Goal: Task Accomplishment & Management: Complete application form

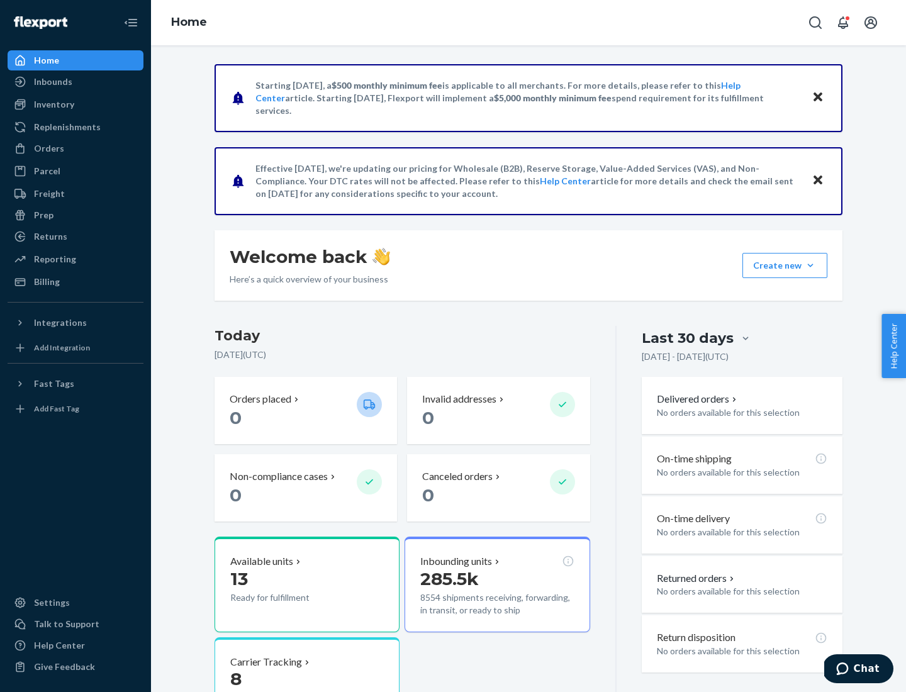
click at [810, 265] on button "Create new Create new inbound Create new order Create new product" at bounding box center [784, 265] width 85 height 25
click at [75, 82] on div "Inbounds" at bounding box center [75, 82] width 133 height 18
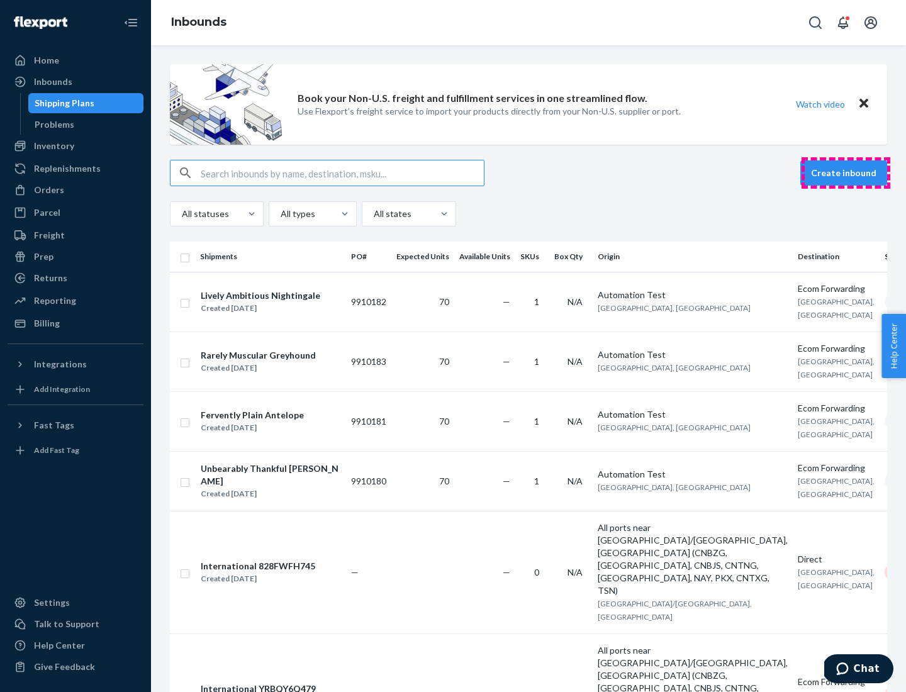
click at [845, 173] on button "Create inbound" at bounding box center [843, 172] width 87 height 25
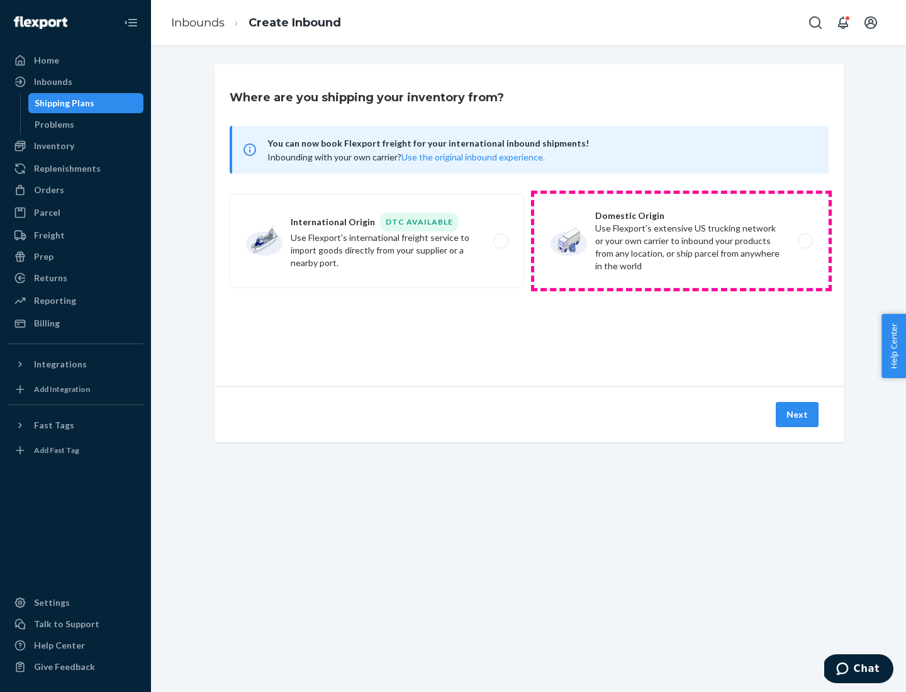
click at [681, 241] on label "Domestic Origin Use Flexport’s extensive US trucking network or your own carrie…" at bounding box center [681, 241] width 294 height 94
click at [805, 241] on input "Domestic Origin Use Flexport’s extensive US trucking network or your own carrie…" at bounding box center [809, 241] width 8 height 8
radio input "true"
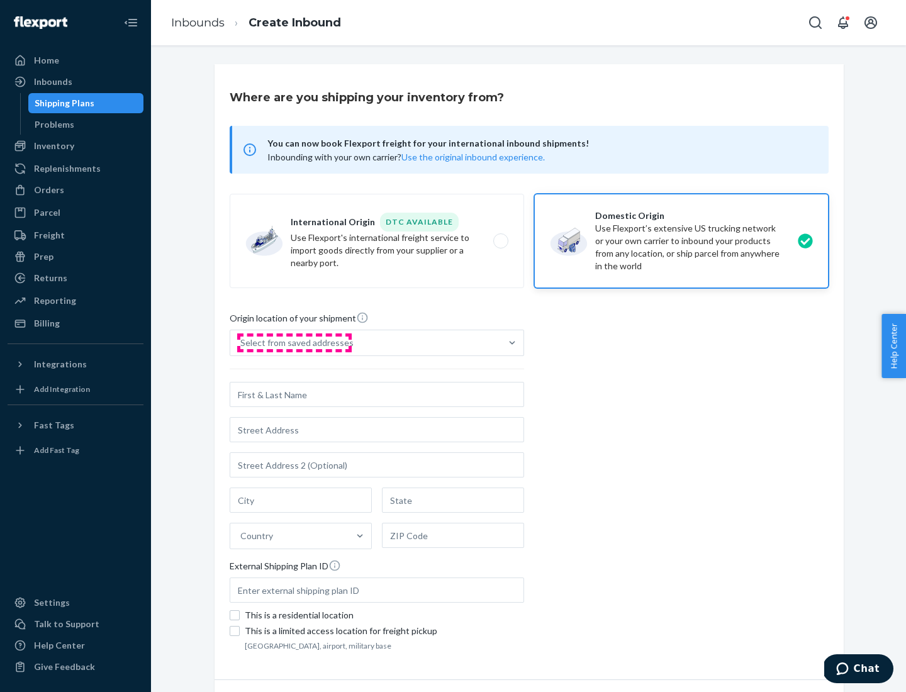
click at [294, 343] on div "Select from saved addresses" at bounding box center [296, 343] width 113 height 13
click at [242, 343] on input "Select from saved addresses" at bounding box center [240, 343] width 1 height 13
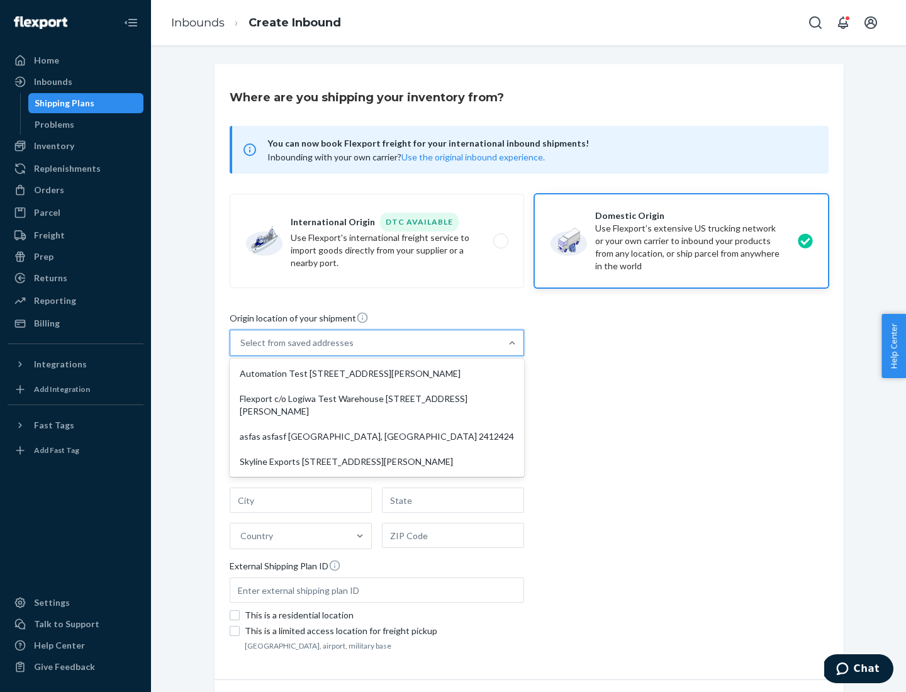
scroll to position [5, 0]
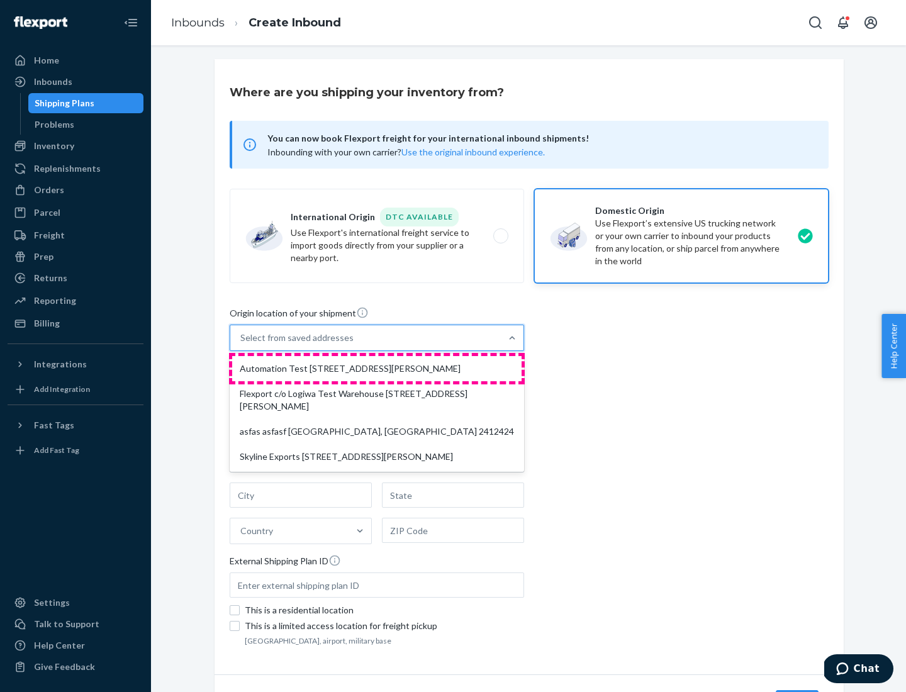
click at [377, 369] on div "Automation Test [STREET_ADDRESS][PERSON_NAME]" at bounding box center [376, 368] width 289 height 25
click at [242, 344] on input "option Automation Test [STREET_ADDRESS][PERSON_NAME] focused, 1 of 4. 4 results…" at bounding box center [240, 338] width 1 height 13
type input "Automation Test"
type input "[STREET_ADDRESS][PERSON_NAME]"
type input "9th Floor"
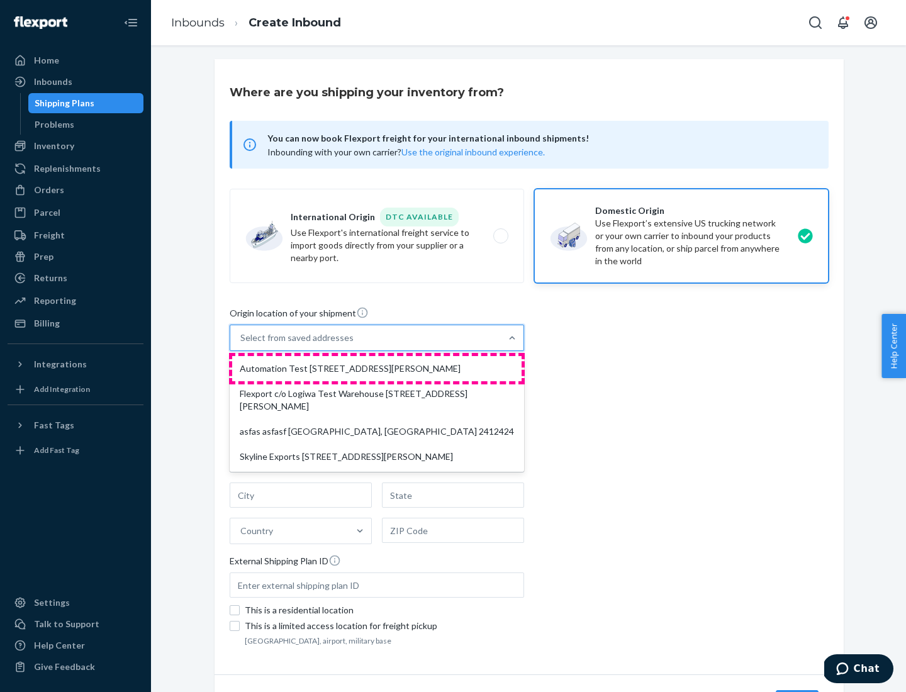
type input "[GEOGRAPHIC_DATA]"
type input "CA"
type input "94104"
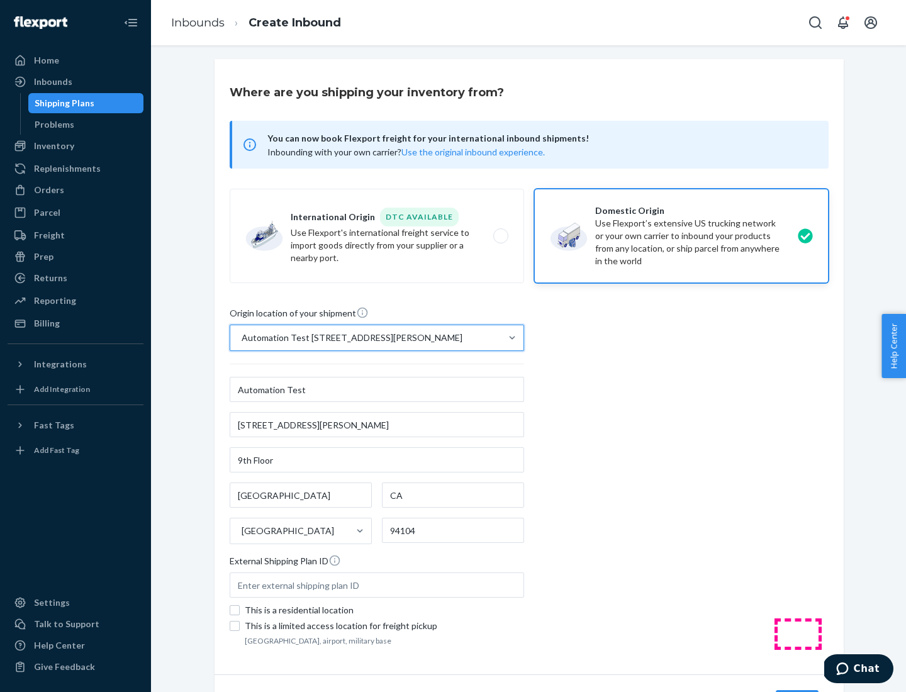
scroll to position [74, 0]
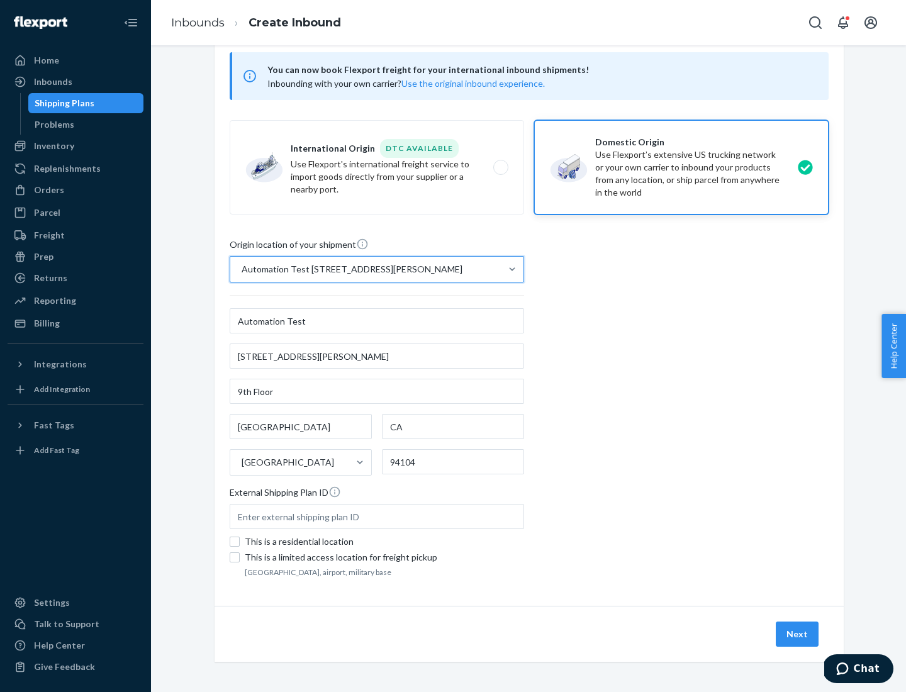
click at [798, 634] on button "Next" at bounding box center [797, 634] width 43 height 25
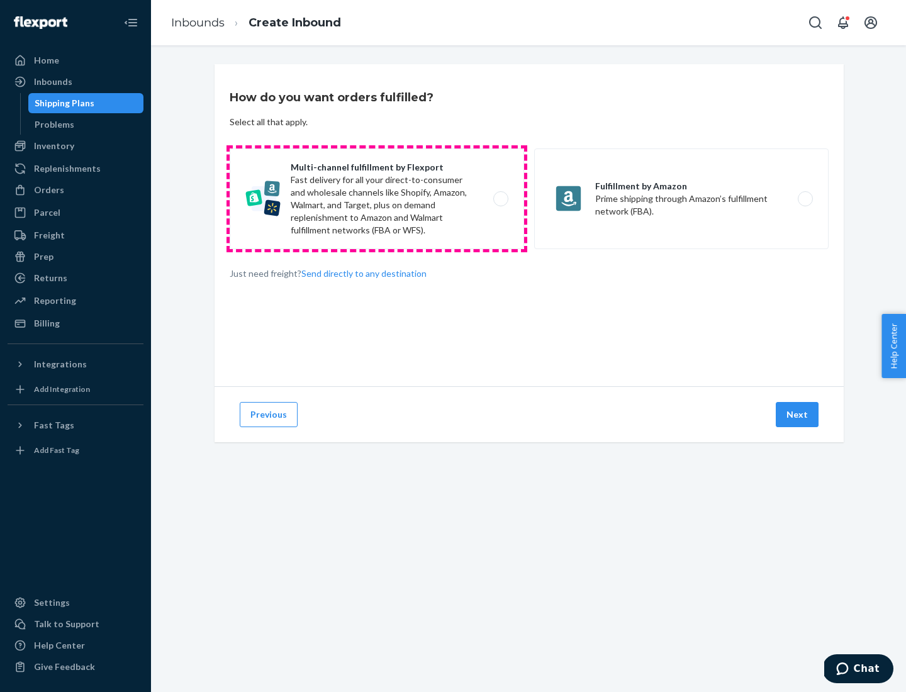
click at [377, 199] on label "Multi-channel fulfillment by Flexport Fast delivery for all your direct-to-cons…" at bounding box center [377, 198] width 294 height 101
click at [500, 199] on input "Multi-channel fulfillment by Flexport Fast delivery for all your direct-to-cons…" at bounding box center [504, 199] width 8 height 8
radio input "true"
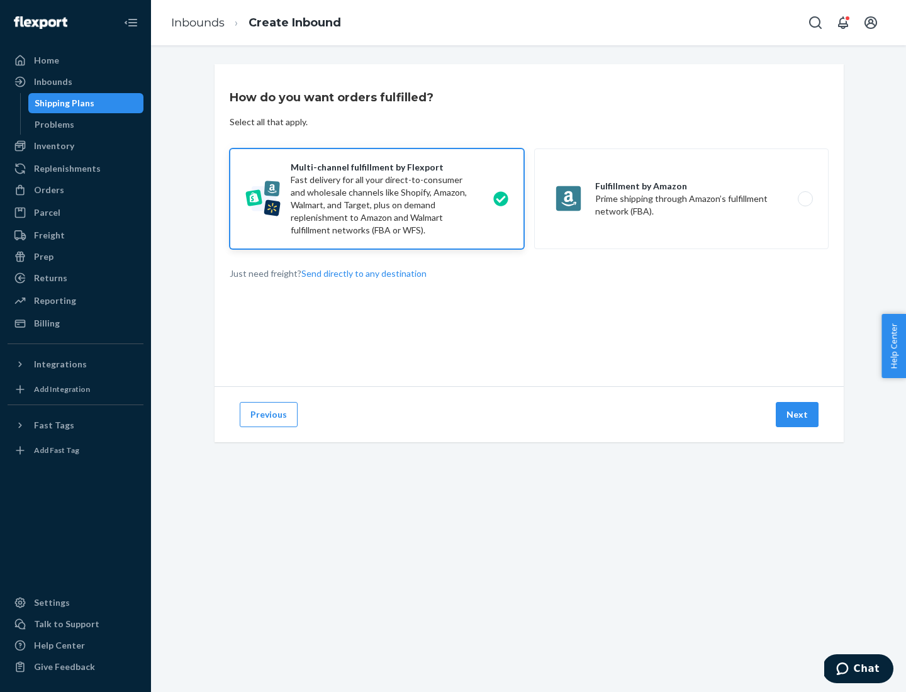
click at [798, 415] on button "Next" at bounding box center [797, 414] width 43 height 25
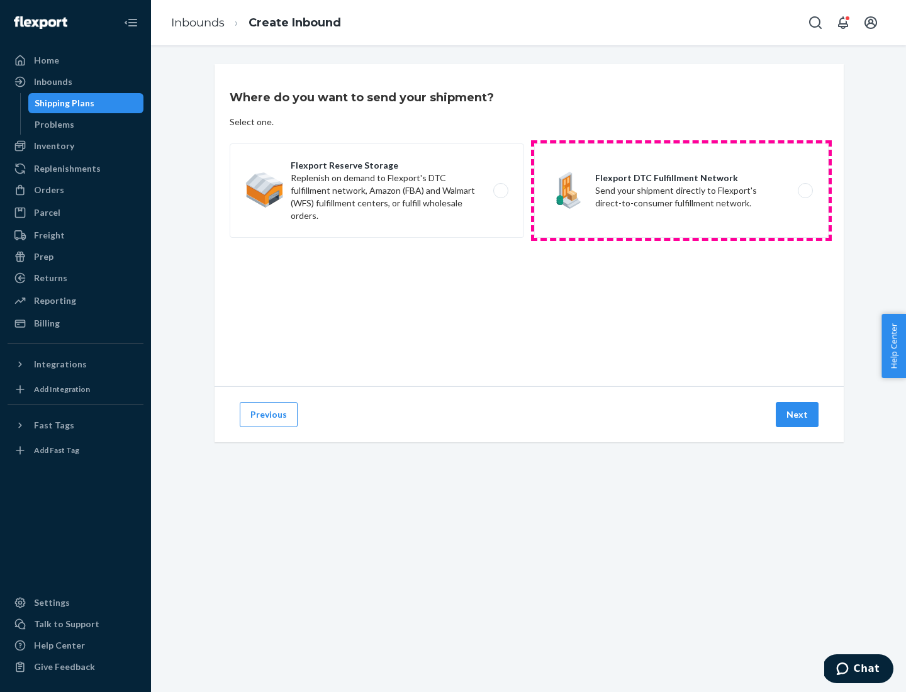
click at [681, 191] on label "Flexport DTC Fulfillment Network Send your shipment directly to Flexport's dire…" at bounding box center [681, 190] width 294 height 94
click at [805, 191] on input "Flexport DTC Fulfillment Network Send your shipment directly to Flexport's dire…" at bounding box center [809, 191] width 8 height 8
radio input "true"
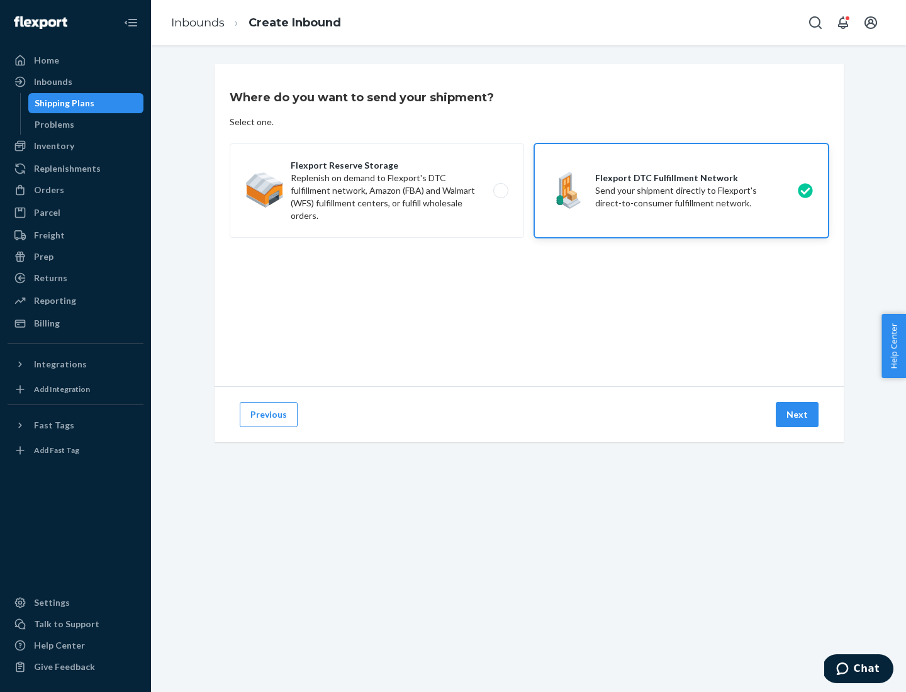
click at [798, 415] on button "Next" at bounding box center [797, 414] width 43 height 25
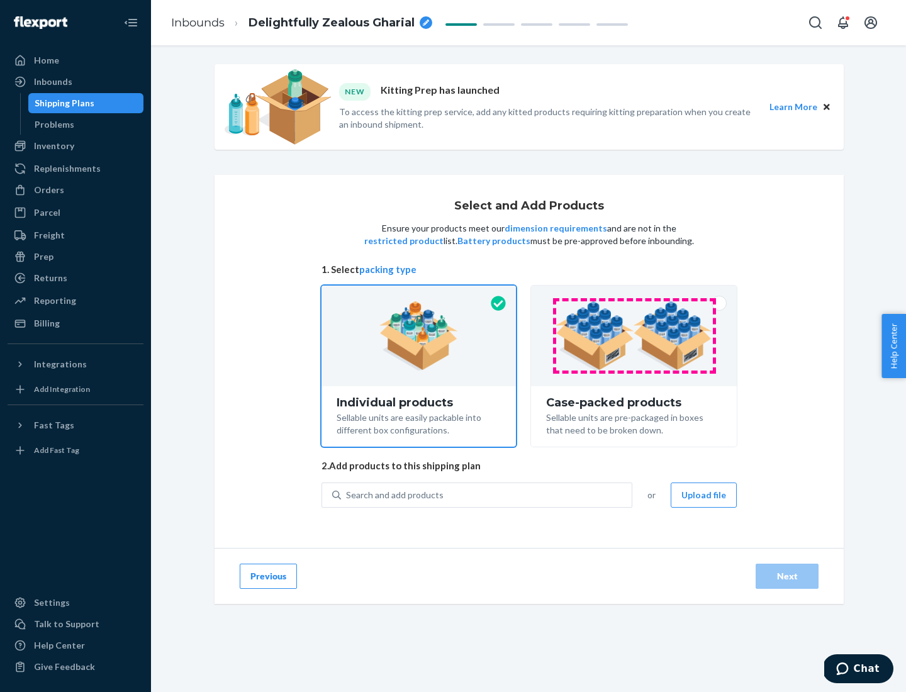
click at [634, 336] on img at bounding box center [633, 335] width 157 height 69
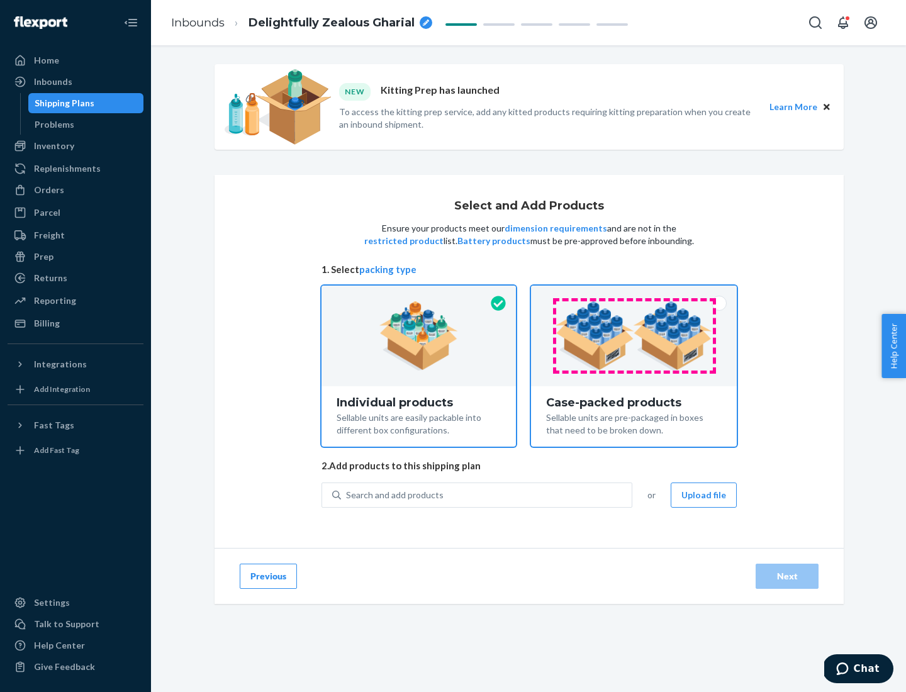
click at [634, 294] on input "Case-packed products Sellable units are pre-packaged in boxes that need to be b…" at bounding box center [634, 290] width 8 height 8
radio input "true"
radio input "false"
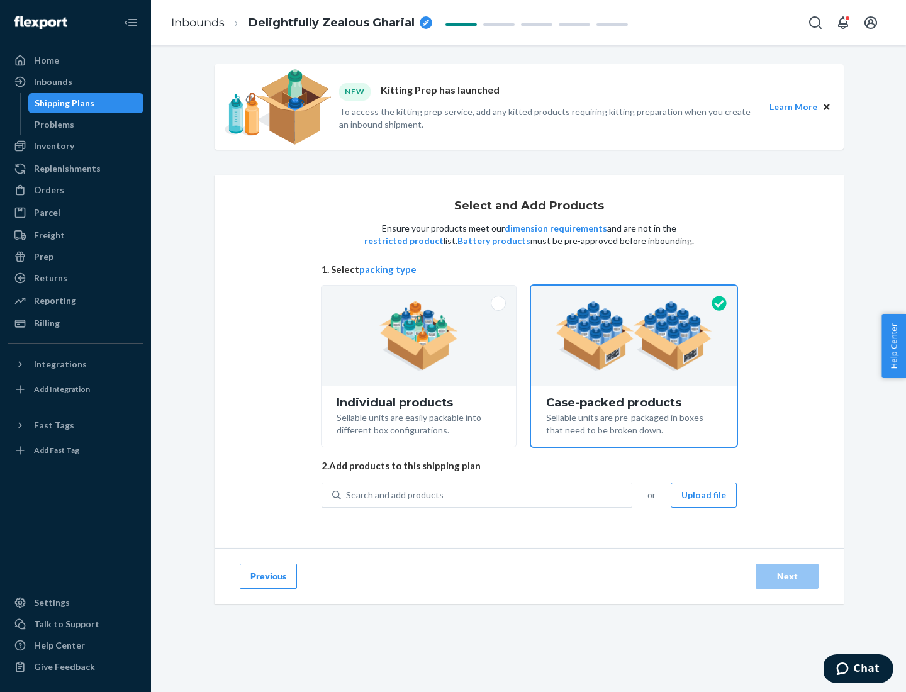
click at [487, 494] on div "Search and add products" at bounding box center [486, 495] width 291 height 23
click at [347, 494] on input "Search and add products" at bounding box center [346, 495] width 1 height 13
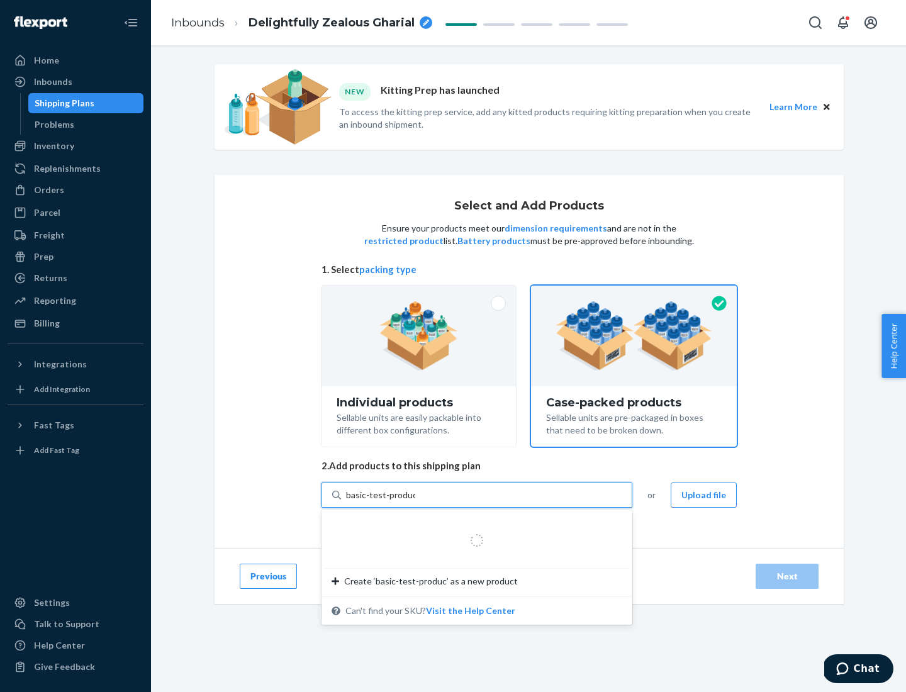
type input "basic-test-product-1"
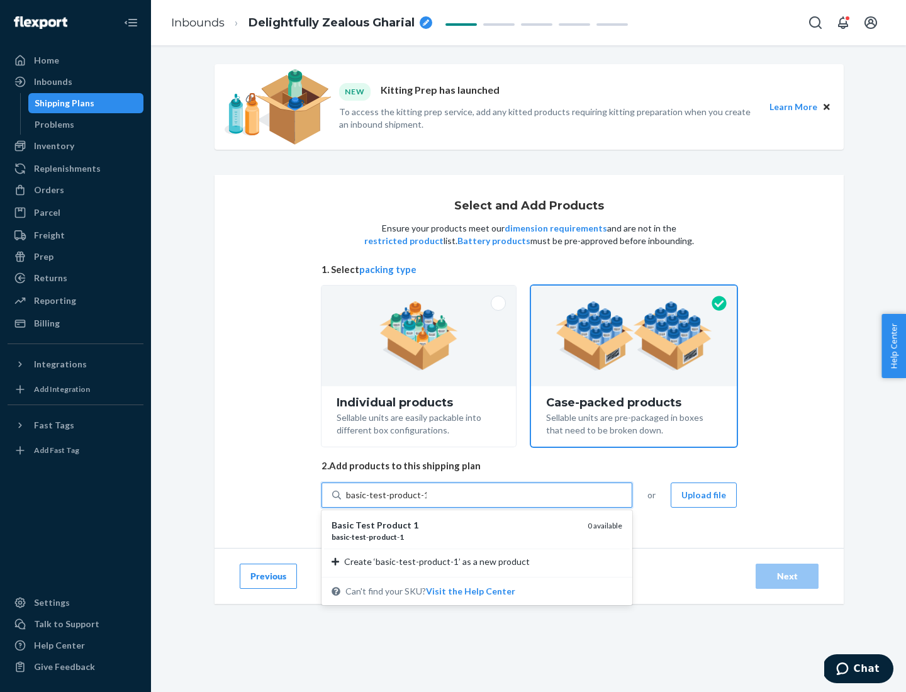
click at [455, 537] on div "basic - test - product - 1" at bounding box center [455, 537] width 246 height 11
click at [427, 501] on input "basic-test-product-1" at bounding box center [386, 495] width 81 height 13
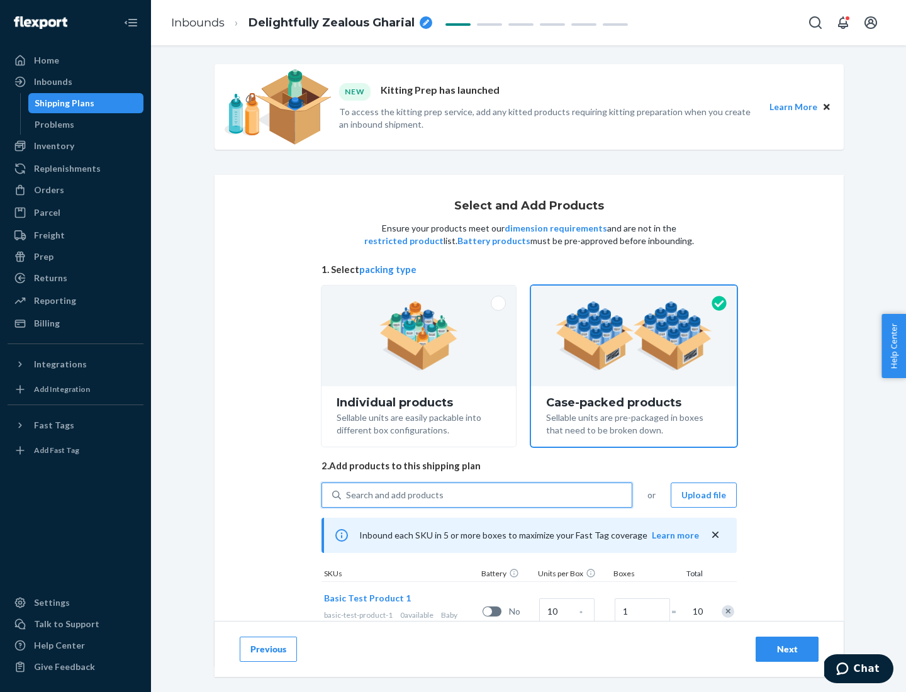
scroll to position [45, 0]
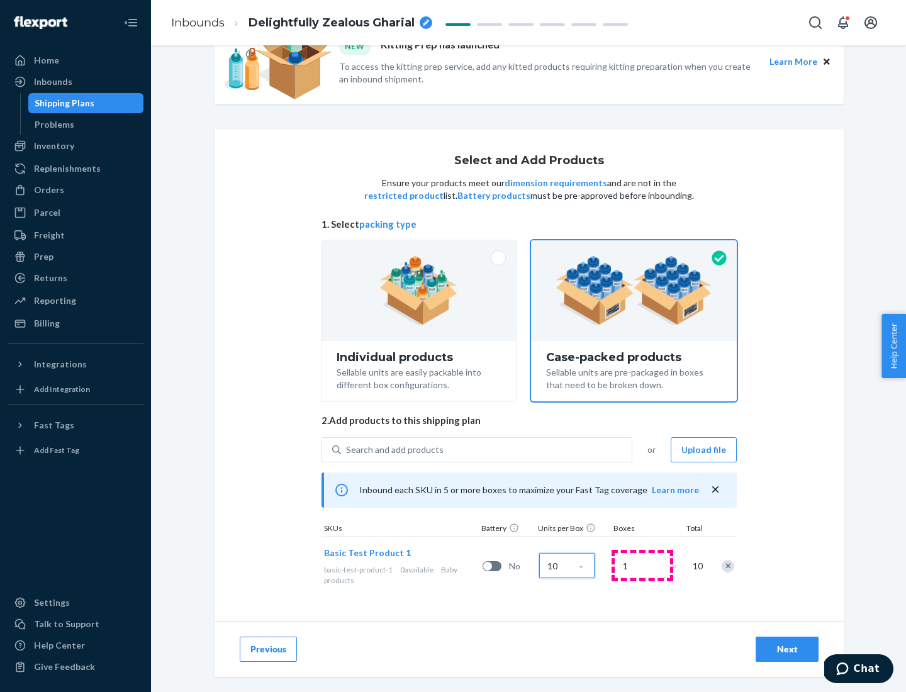
type input "10"
type input "7"
click at [787, 649] on div "Next" at bounding box center [787, 649] width 42 height 13
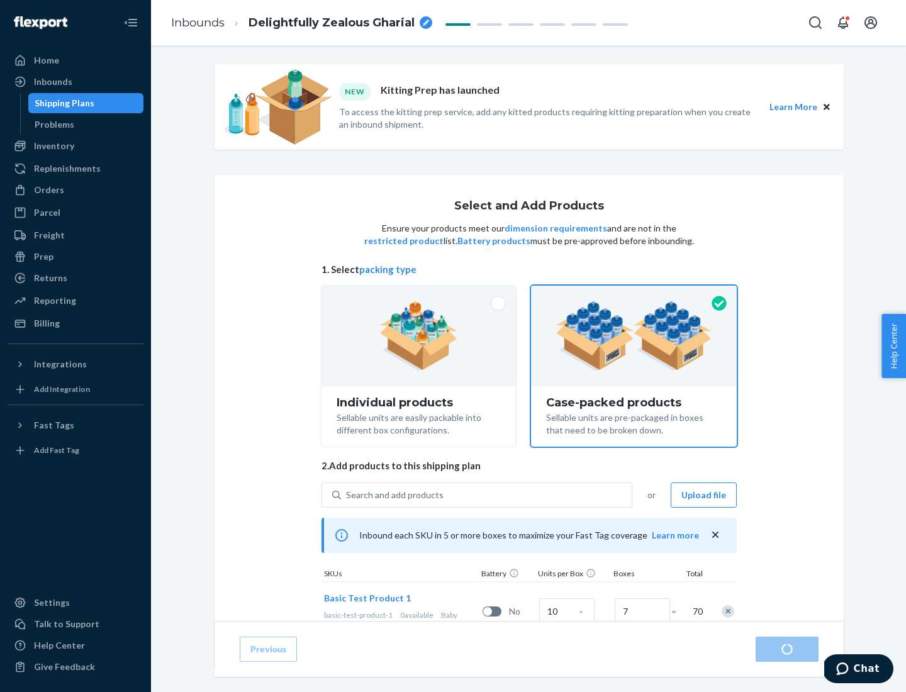
radio input "true"
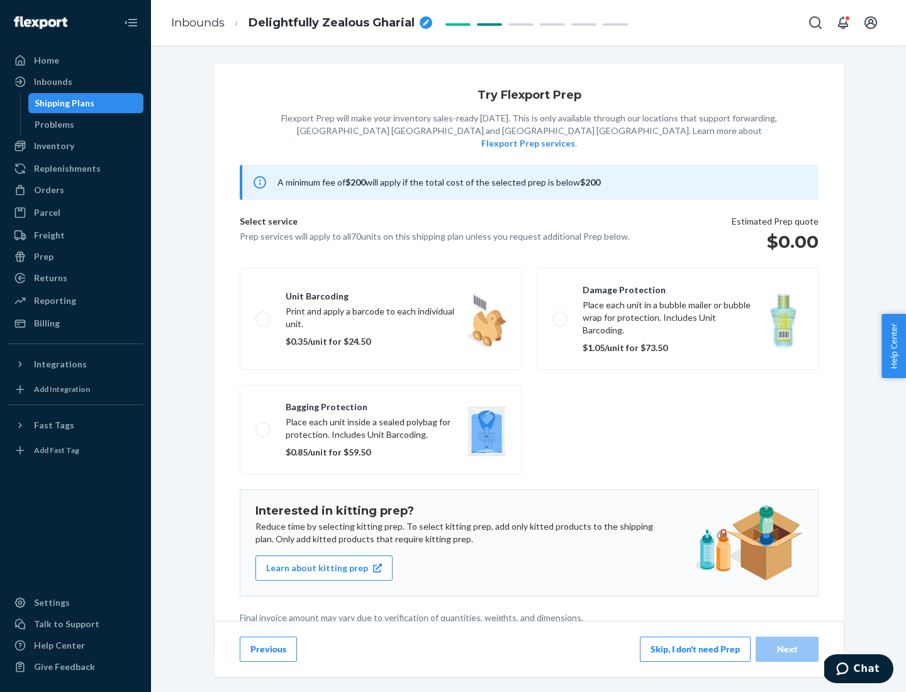
scroll to position [3, 0]
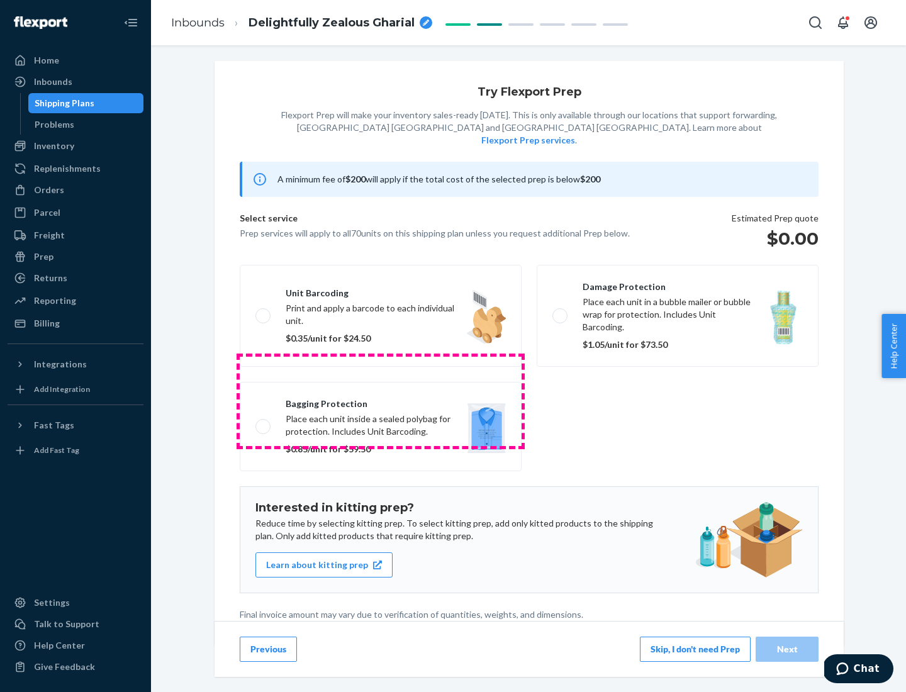
click at [381, 401] on label "Bagging protection Place each unit inside a sealed polybag for protection. Incl…" at bounding box center [381, 426] width 282 height 89
click at [264, 422] on input "Bagging protection Place each unit inside a sealed polybag for protection. Incl…" at bounding box center [259, 426] width 8 height 8
checkbox input "true"
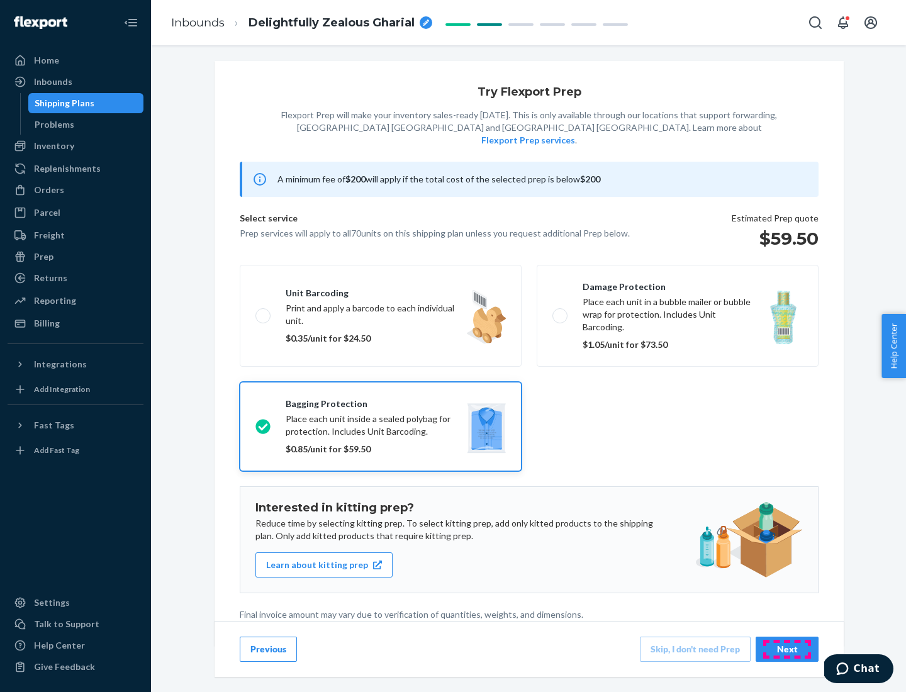
click at [787, 649] on div "Next" at bounding box center [787, 649] width 42 height 13
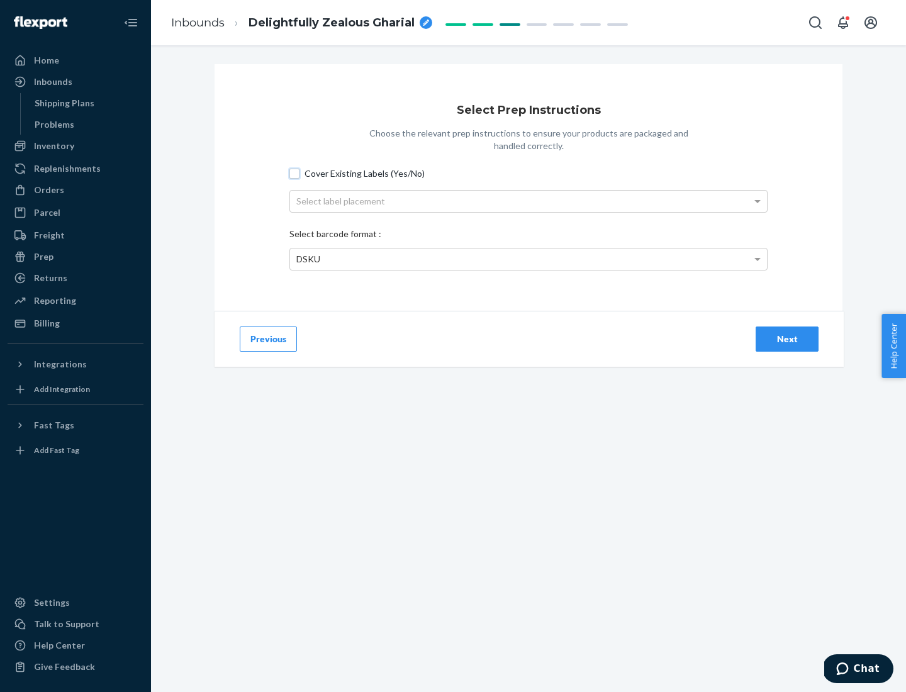
click at [294, 173] on input "Cover Existing Labels (Yes/No)" at bounding box center [294, 174] width 10 height 10
checkbox input "true"
click at [528, 201] on div "Select label placement" at bounding box center [528, 201] width 477 height 21
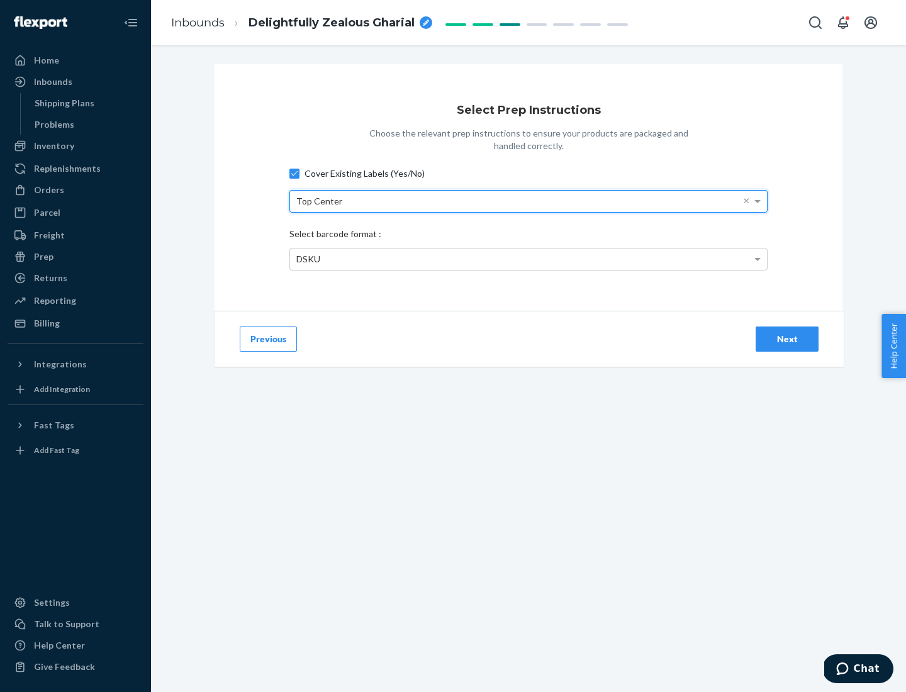
click at [528, 259] on div "DSKU" at bounding box center [528, 258] width 477 height 21
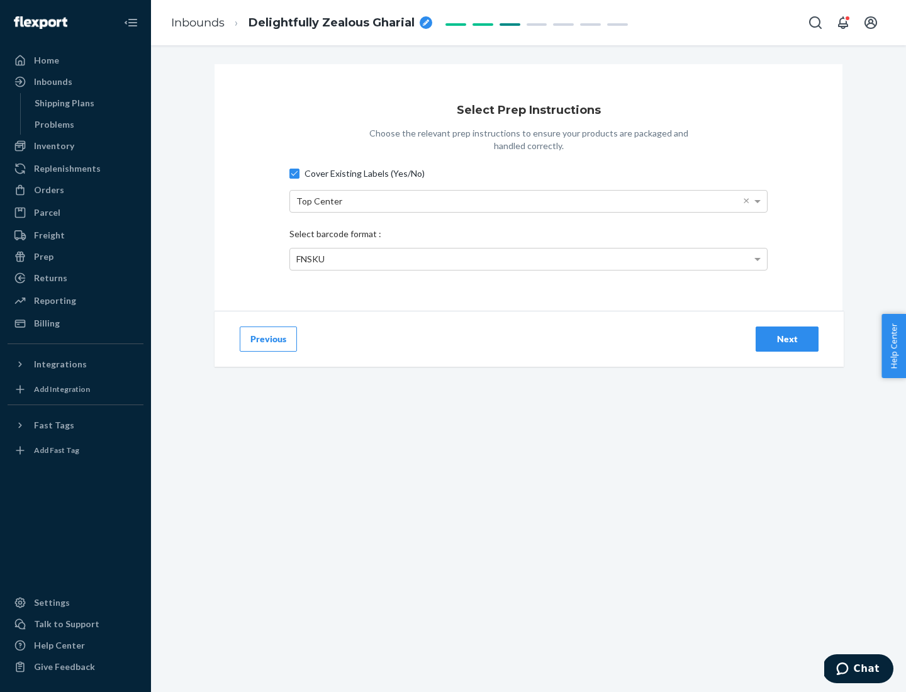
click at [787, 338] on div "Next" at bounding box center [787, 339] width 42 height 13
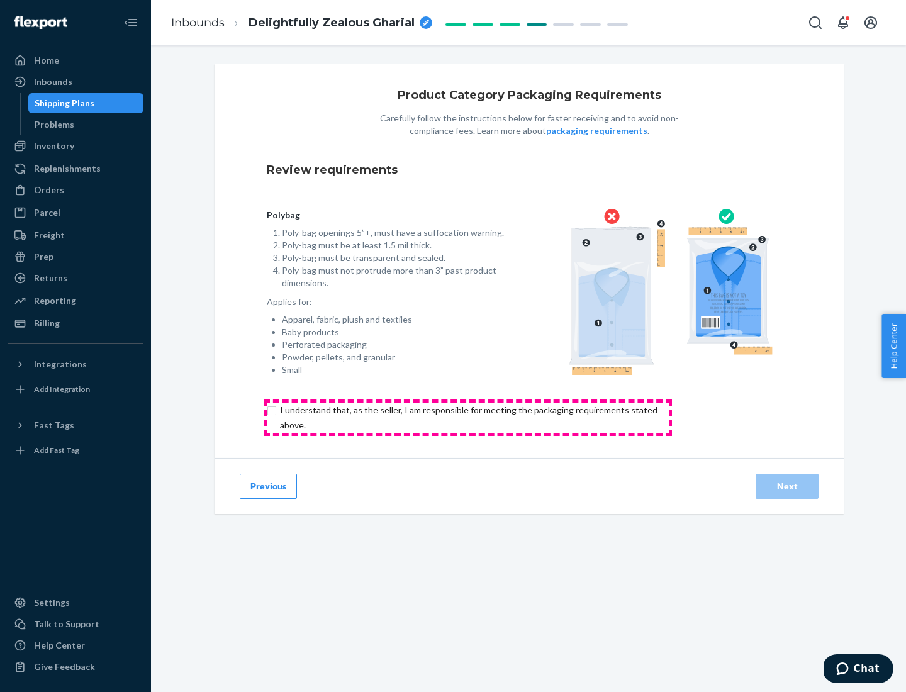
click at [467, 417] on input "checkbox" at bounding box center [476, 418] width 418 height 30
checkbox input "true"
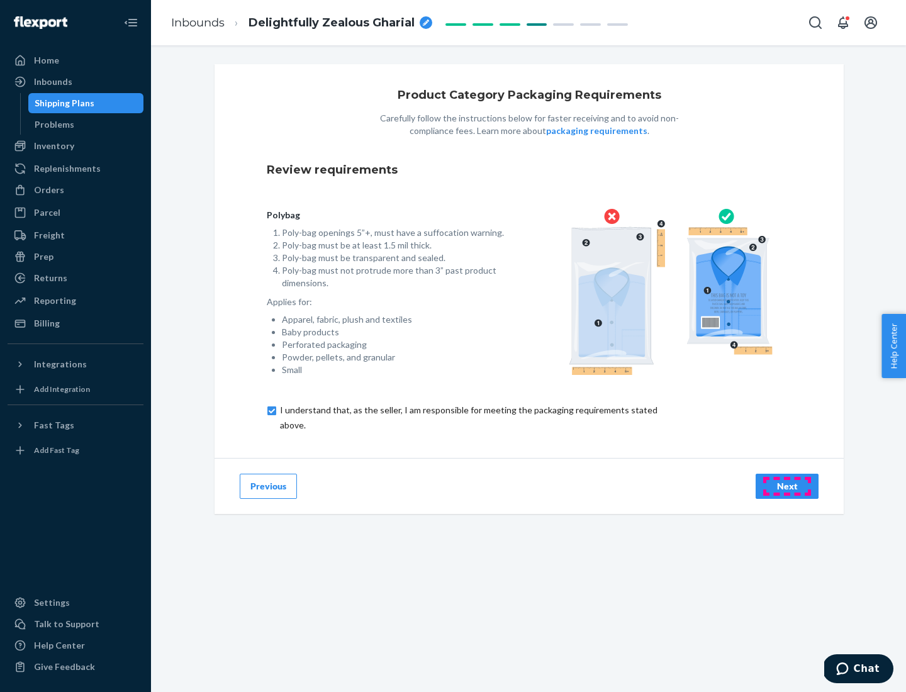
click at [787, 486] on div "Next" at bounding box center [787, 486] width 42 height 13
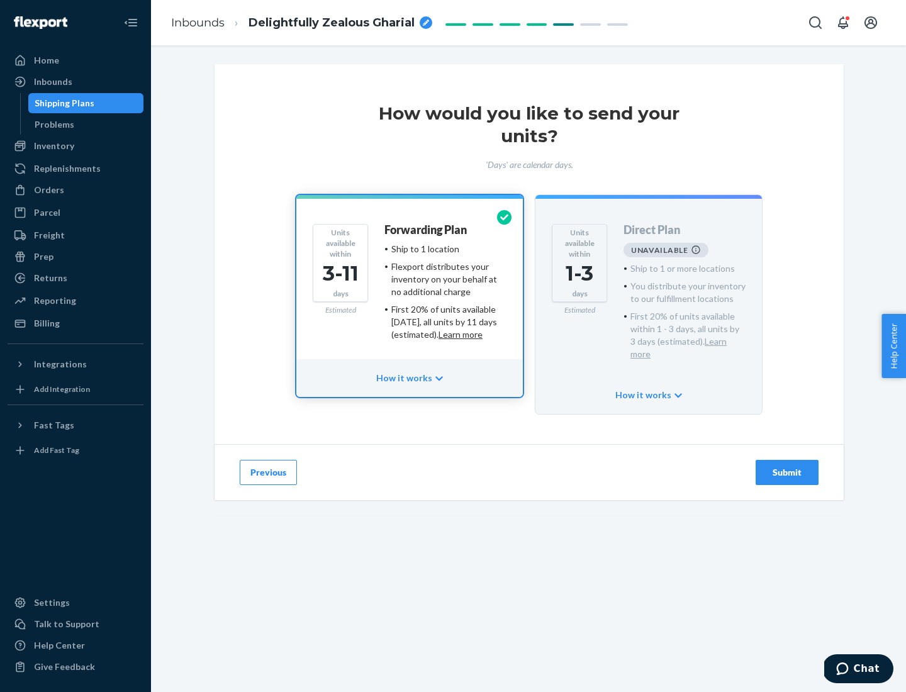
click at [427, 230] on h4 "Forwarding Plan" at bounding box center [425, 230] width 82 height 13
click at [787, 466] on div "Submit" at bounding box center [787, 472] width 42 height 13
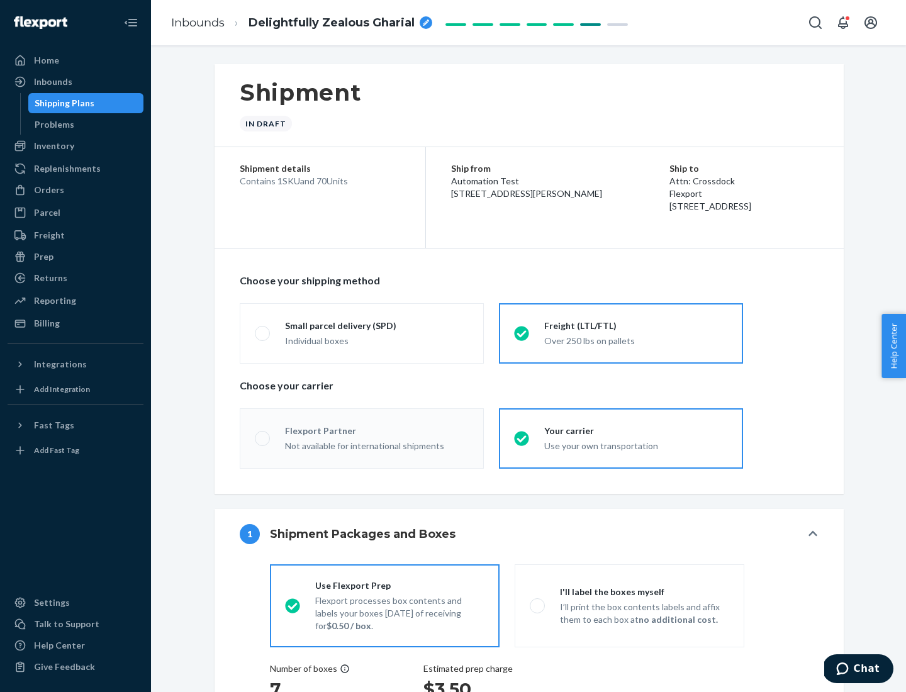
radio input "true"
radio input "false"
radio input "true"
radio input "false"
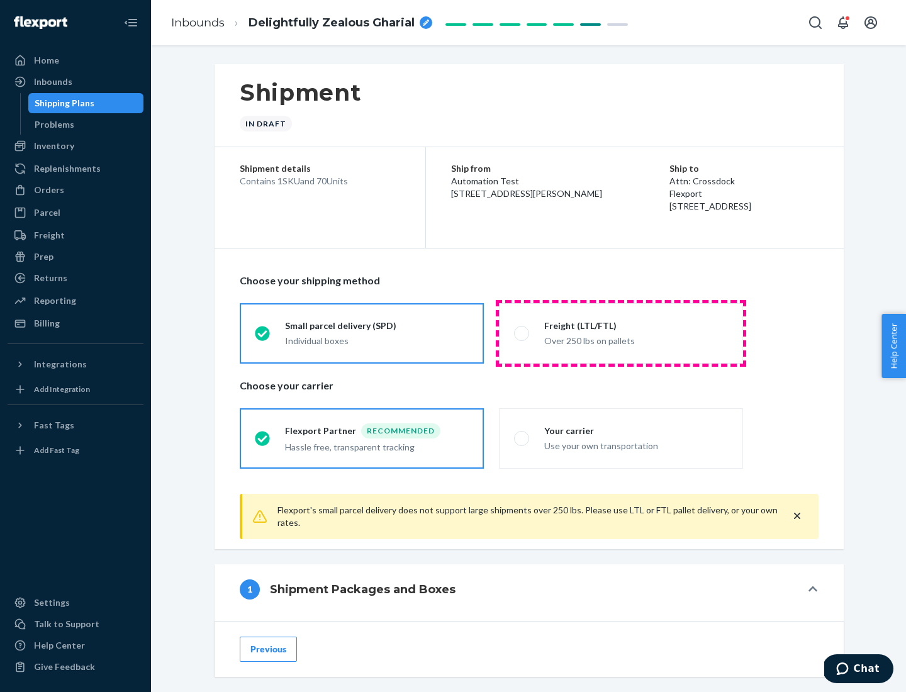
click at [621, 333] on div "Over 250 lbs on pallets" at bounding box center [636, 339] width 184 height 15
click at [522, 333] on input "Freight (LTL/FTL) Over 250 lbs on pallets" at bounding box center [518, 333] width 8 height 8
radio input "true"
radio input "false"
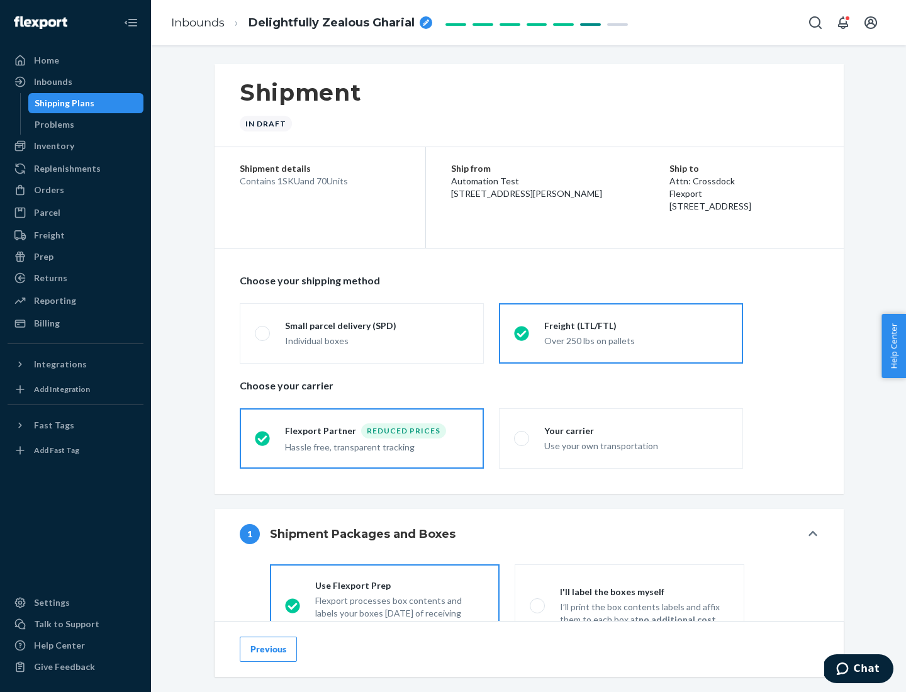
scroll to position [70, 0]
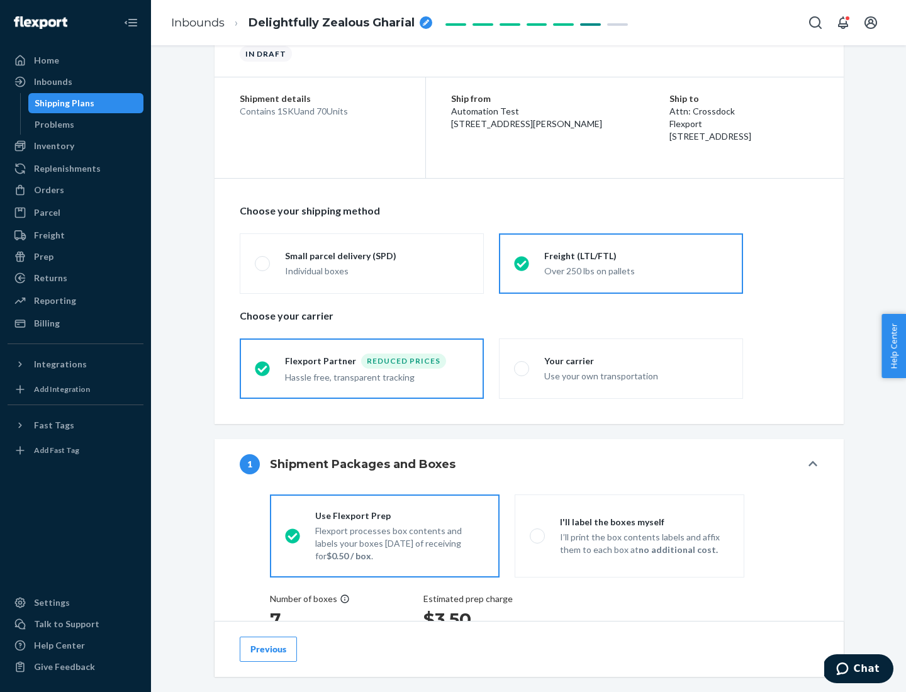
click at [621, 368] on div "Use your own transportation" at bounding box center [636, 374] width 184 height 15
click at [522, 368] on input "Your carrier Use your own transportation" at bounding box center [518, 368] width 8 height 8
radio input "true"
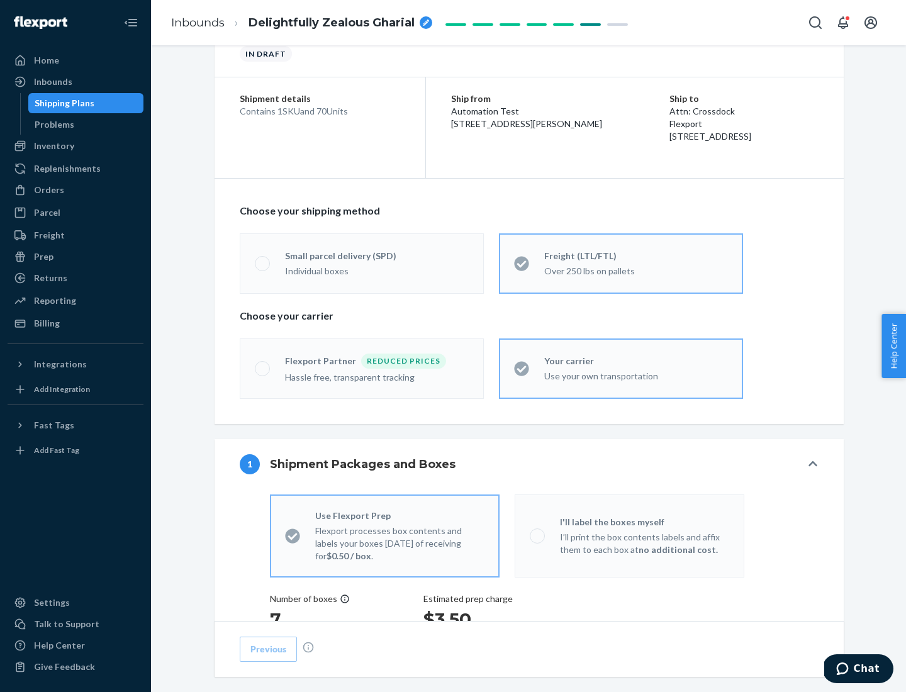
radio input "false"
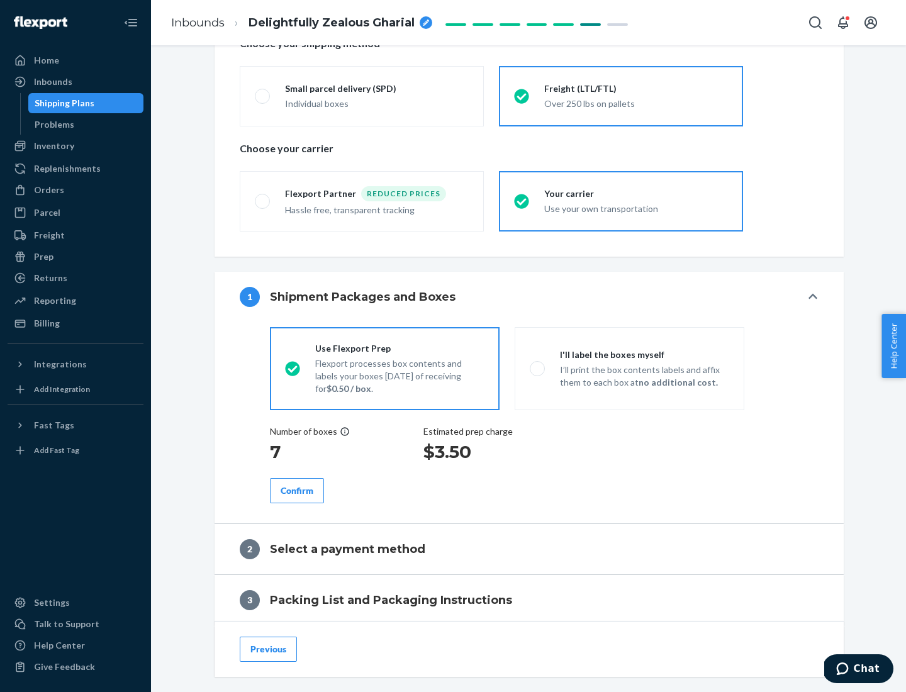
click at [629, 368] on p "I’ll print the box contents labels and affix them to each box at no additional …" at bounding box center [644, 376] width 169 height 25
click at [538, 368] on input "I'll label the boxes myself I’ll print the box contents labels and affix them t…" at bounding box center [534, 368] width 8 height 8
radio input "true"
radio input "false"
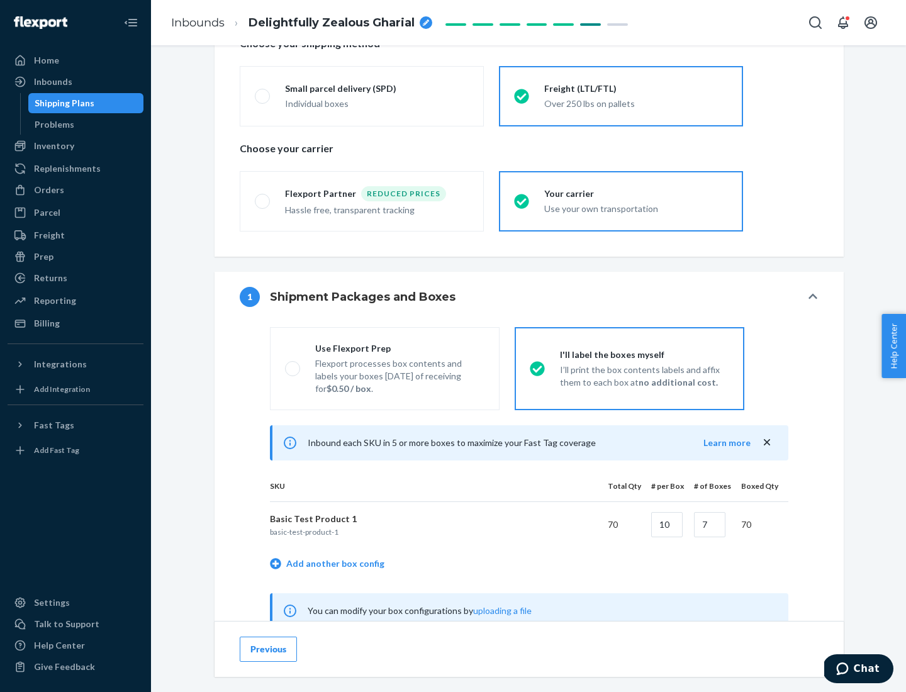
scroll to position [393, 0]
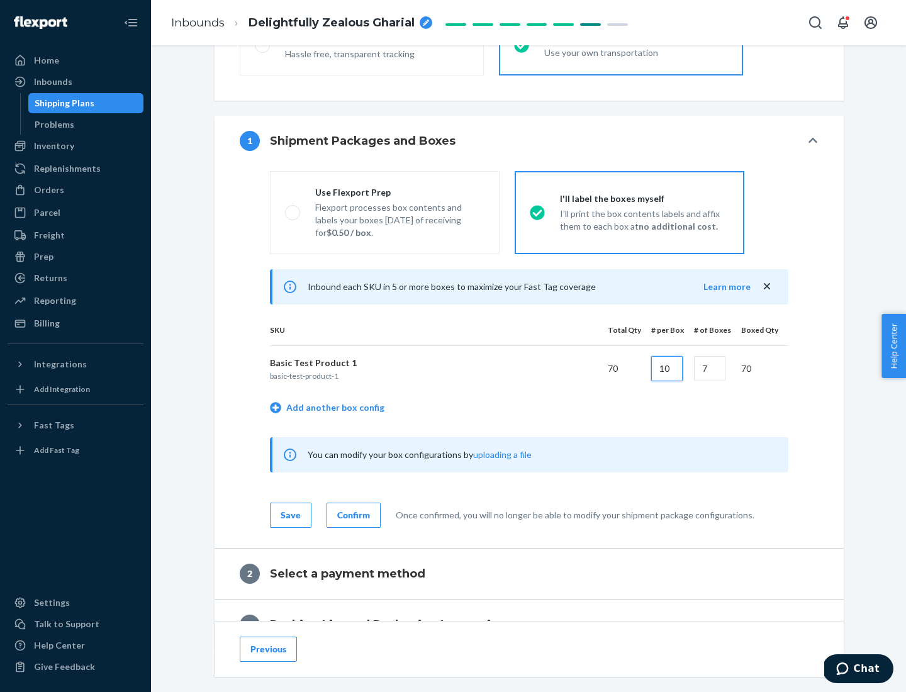
type input "10"
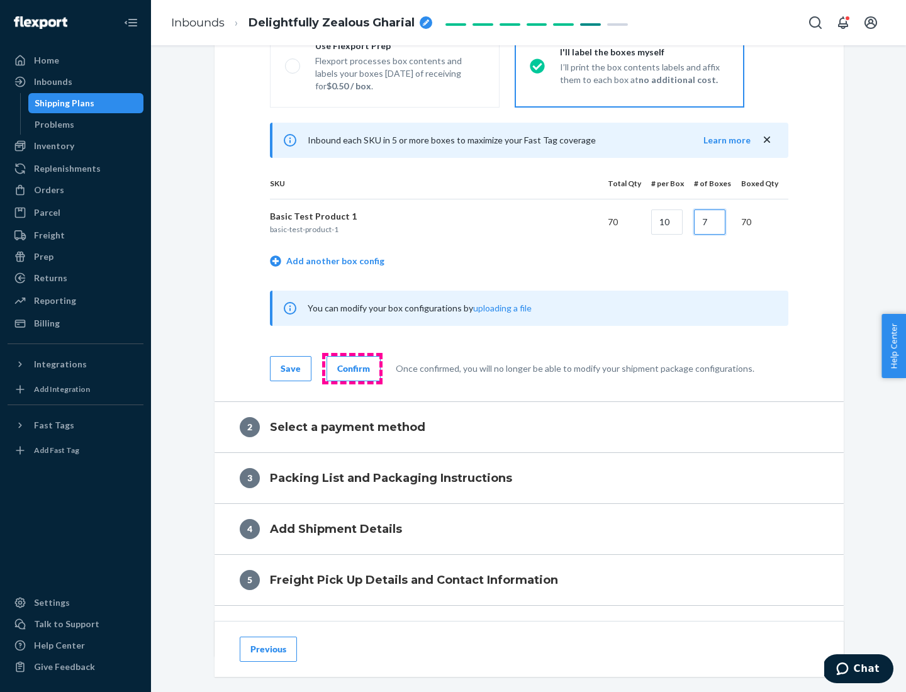
type input "7"
click at [352, 368] on div "Confirm" at bounding box center [353, 368] width 33 height 13
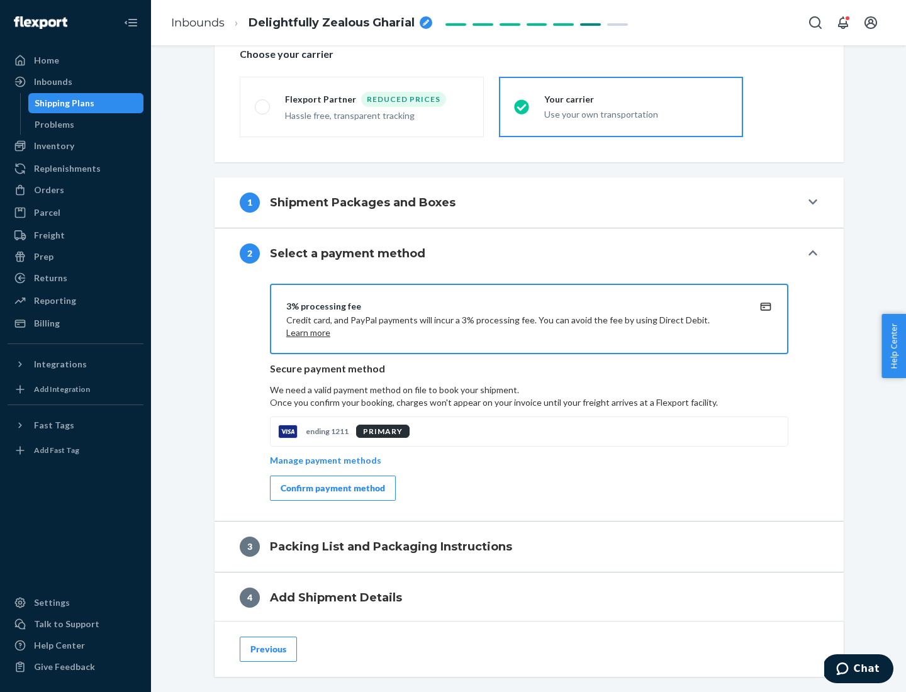
scroll to position [451, 0]
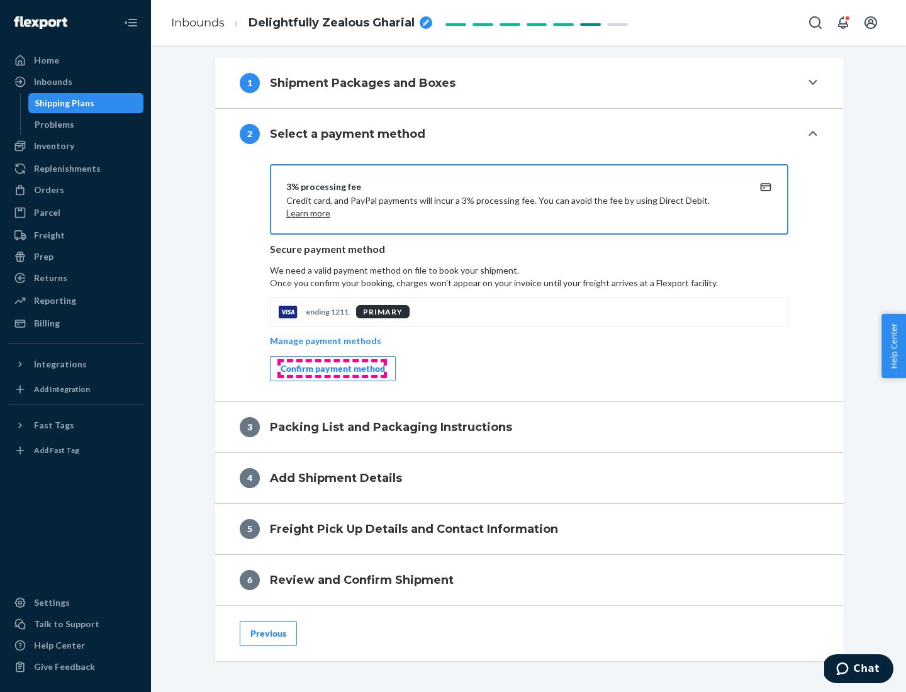
click at [332, 369] on div "Confirm payment method" at bounding box center [333, 368] width 104 height 13
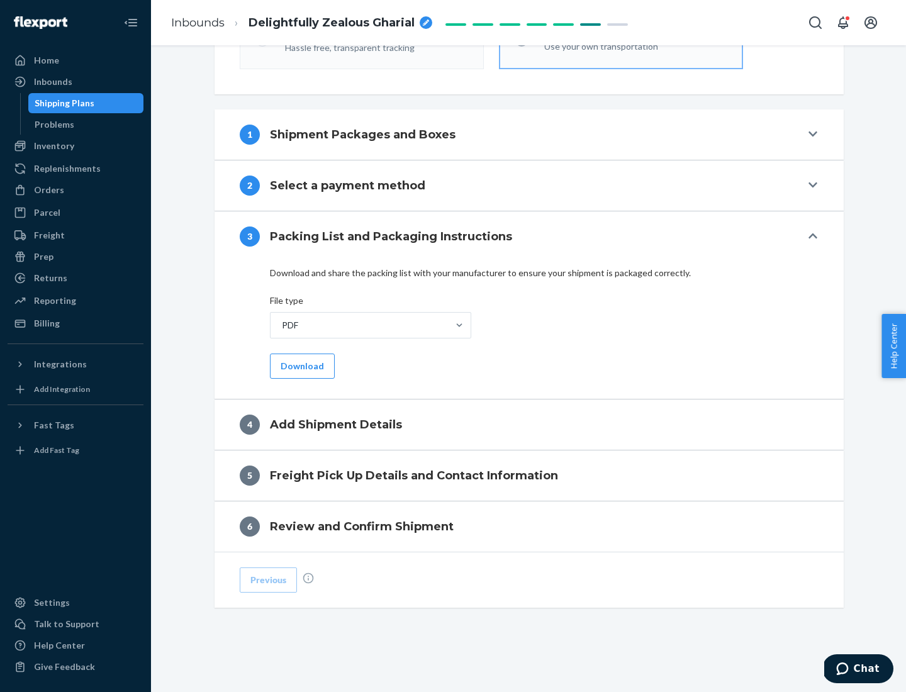
scroll to position [397, 0]
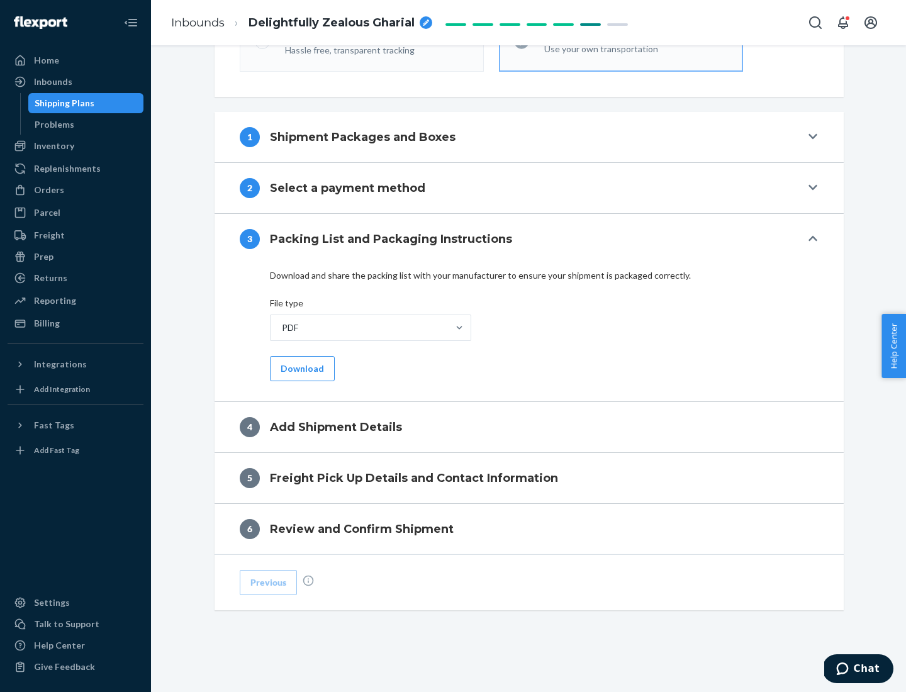
click at [301, 368] on button "Download" at bounding box center [302, 368] width 65 height 25
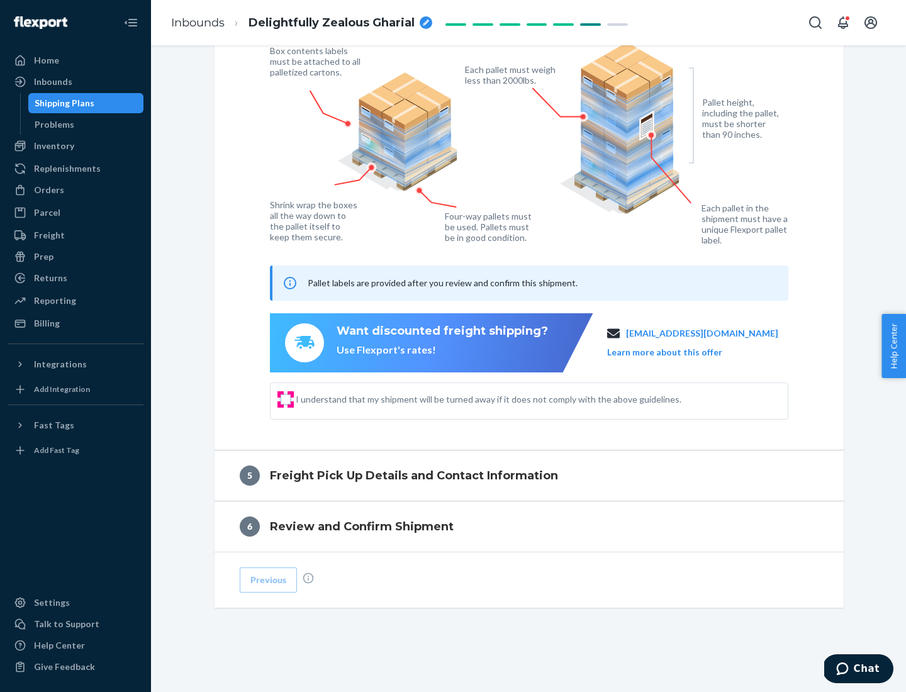
click at [286, 399] on input "I understand that my shipment will be turned away if it does not comply with th…" at bounding box center [286, 399] width 10 height 10
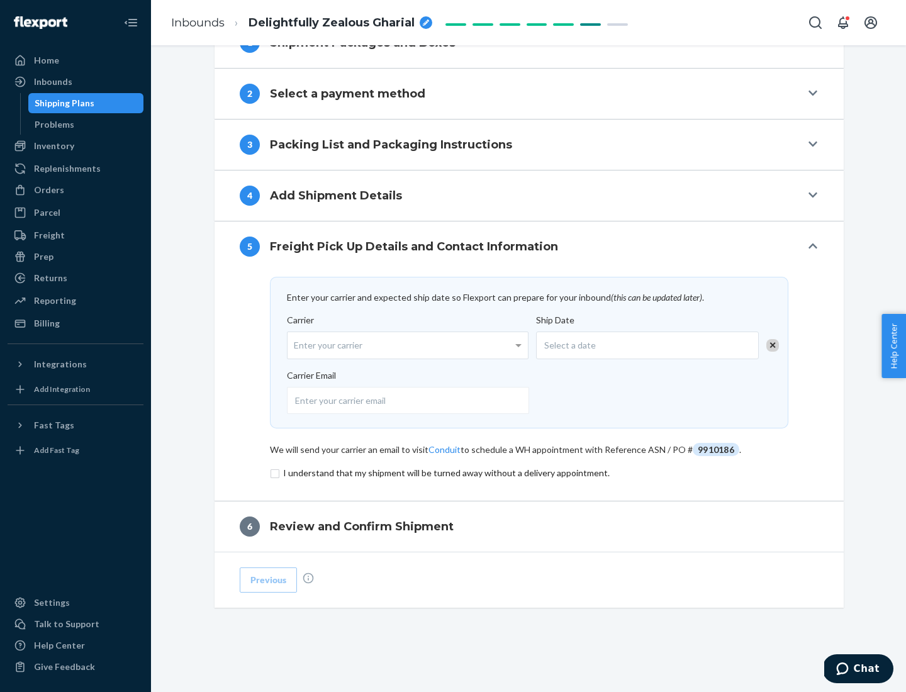
scroll to position [491, 0]
click at [529, 472] on input "checkbox" at bounding box center [529, 473] width 518 height 15
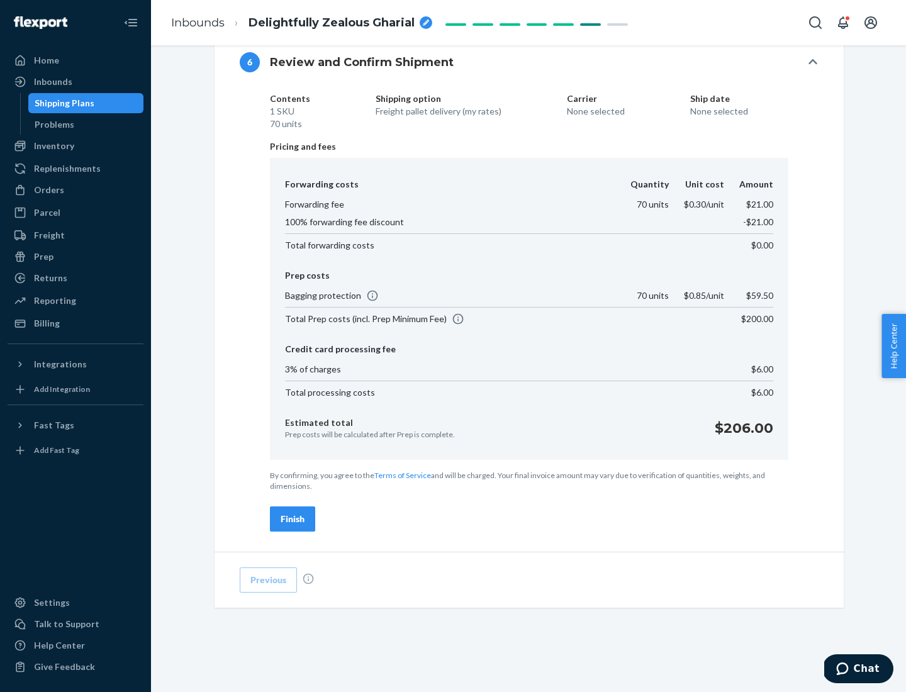
click at [293, 519] on div "Finish" at bounding box center [293, 519] width 24 height 13
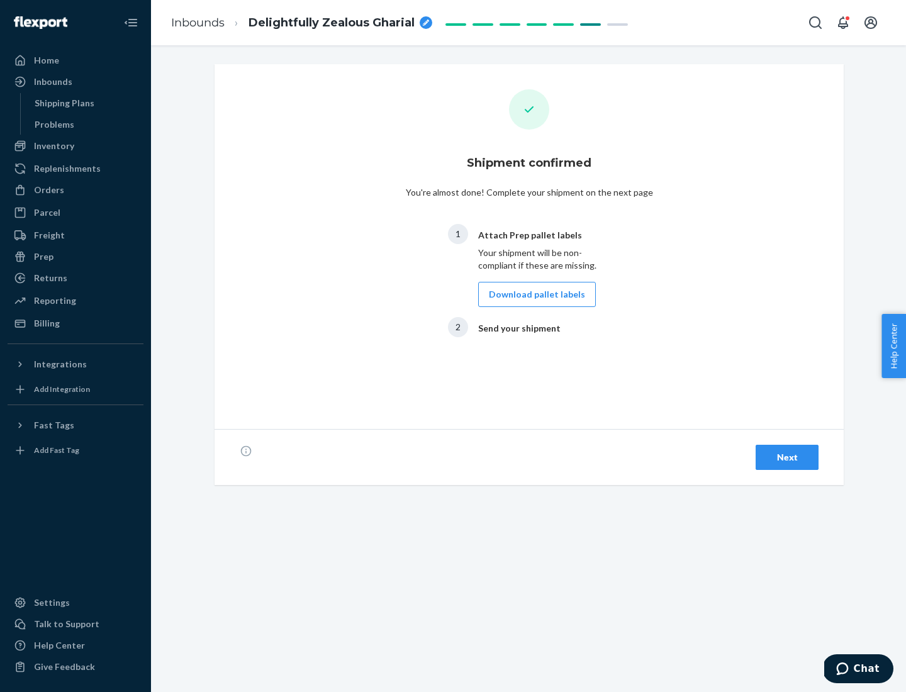
click at [533, 294] on button "Download pallet labels" at bounding box center [537, 294] width 118 height 25
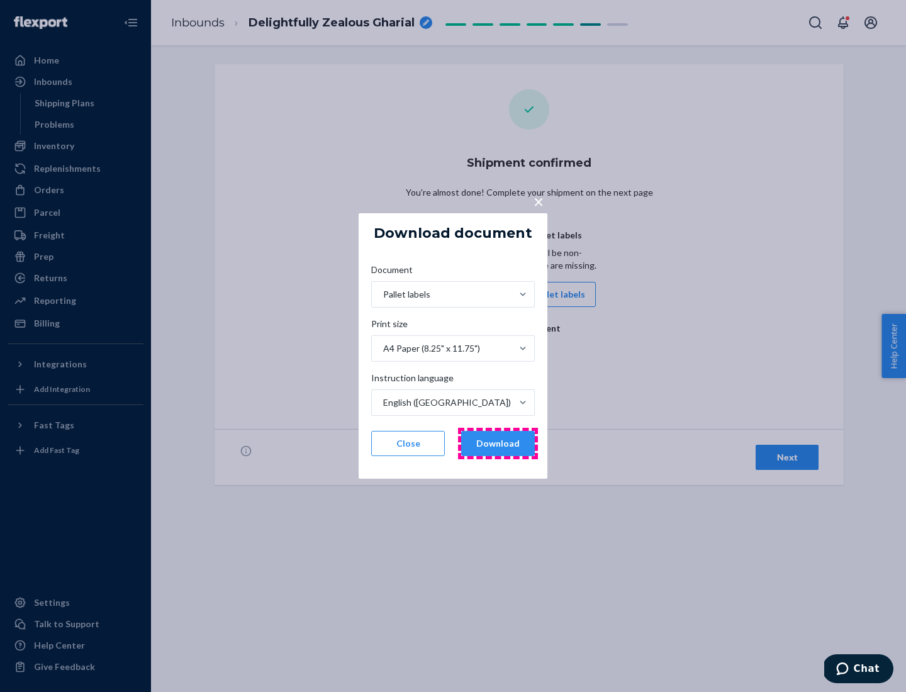
click at [498, 443] on button "Download" at bounding box center [498, 443] width 74 height 25
click at [538, 201] on span "×" at bounding box center [538, 201] width 10 height 21
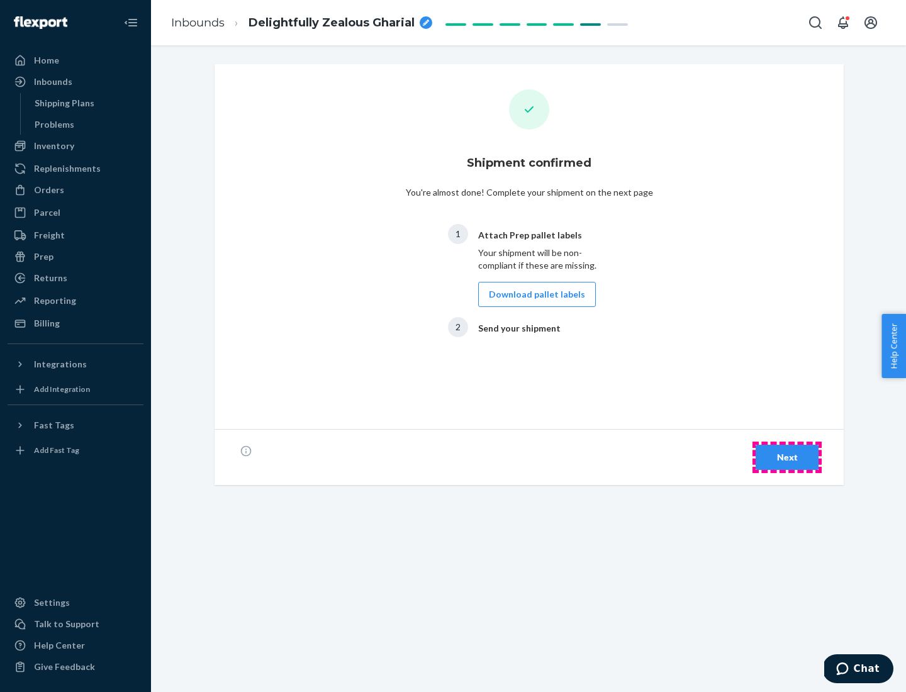
click at [787, 457] on div "Next" at bounding box center [787, 457] width 42 height 13
